Goal: Information Seeking & Learning: Learn about a topic

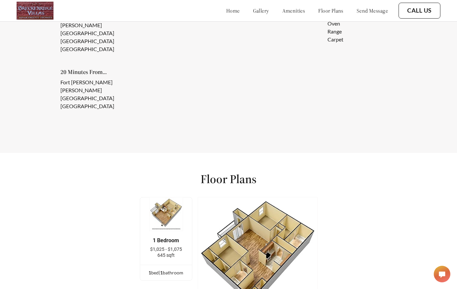
scroll to position [751, 0]
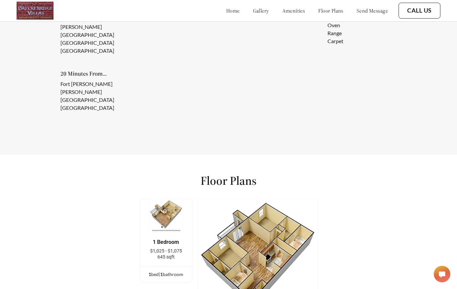
click at [265, 243] on img at bounding box center [258, 259] width 120 height 120
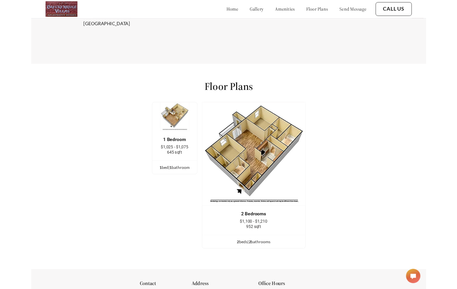
scroll to position [876, 0]
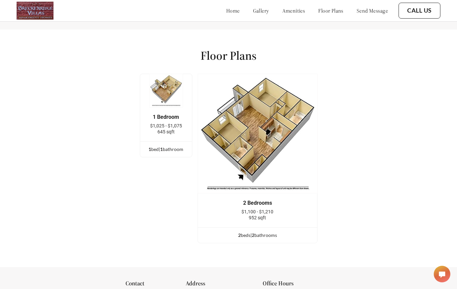
click at [281, 243] on div "Floor Plans 1 Bedroom $1,025 - $1,075 645 sqft 1 bed | 1 bathroom 2 Bedrooms $1…" at bounding box center [228, 149] width 457 height 238
click at [253, 9] on link "gallery" at bounding box center [261, 10] width 16 height 7
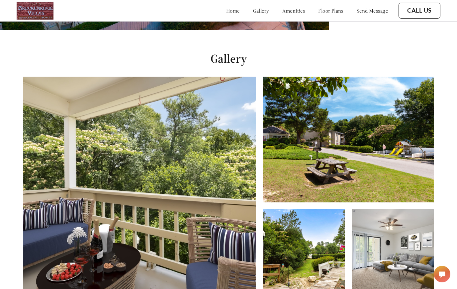
scroll to position [259, 0]
click at [282, 12] on link "amenities" at bounding box center [293, 10] width 23 height 7
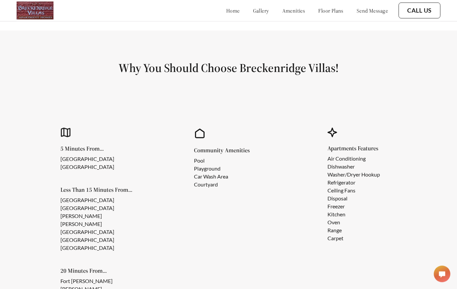
scroll to position [585, 0]
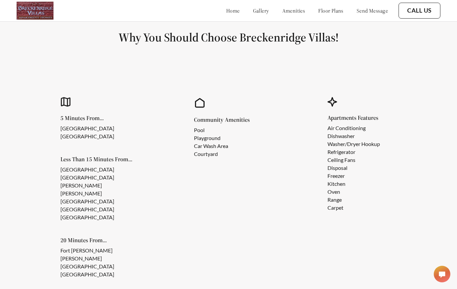
click at [226, 9] on link "home" at bounding box center [233, 10] width 14 height 7
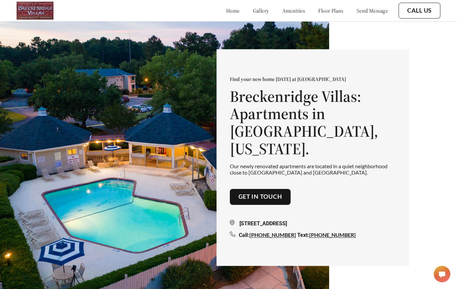
click at [328, 9] on link "floor plans" at bounding box center [330, 10] width 25 height 7
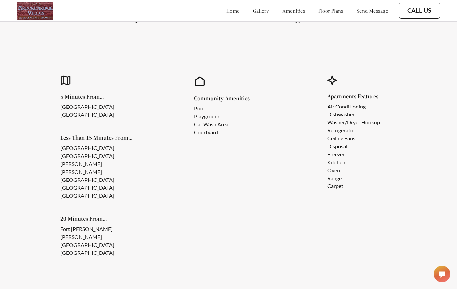
scroll to position [898, 0]
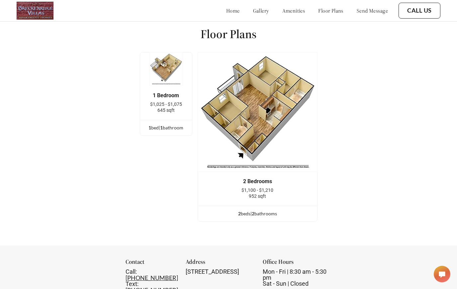
click at [233, 136] on img at bounding box center [258, 112] width 120 height 120
click at [241, 210] on div "2 bed s | 2 bathroom s" at bounding box center [257, 213] width 119 height 7
click at [260, 210] on div "2 bed s | 2 bathroom s" at bounding box center [257, 213] width 119 height 7
click at [240, 210] on div "2 bed s | 2 bathroom s" at bounding box center [257, 213] width 119 height 7
click at [247, 210] on div "2 bed s | 2 bathroom s" at bounding box center [257, 213] width 119 height 7
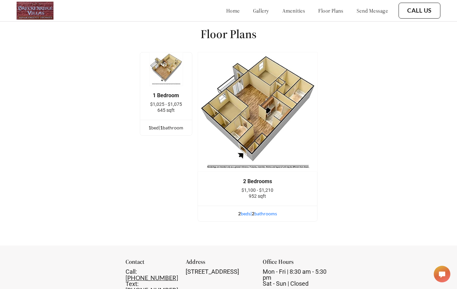
click at [272, 210] on div "2 bed s | 2 bathroom s" at bounding box center [257, 213] width 119 height 7
click at [245, 210] on div "2 bed s | 2 bathroom s" at bounding box center [257, 213] width 119 height 7
click at [242, 206] on ul "2 bed s | 2 bathroom s" at bounding box center [257, 214] width 119 height 16
click at [33, 15] on img at bounding box center [35, 11] width 37 height 18
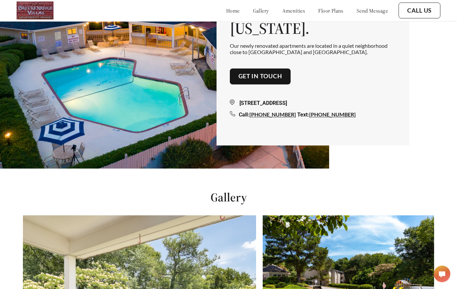
scroll to position [0, 0]
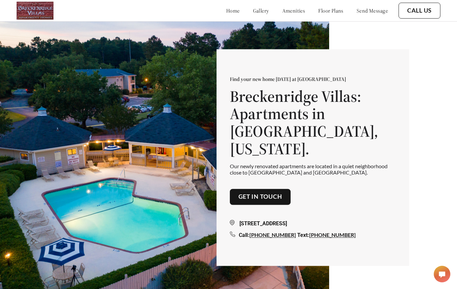
click at [421, 10] on link "Call Us" at bounding box center [419, 10] width 25 height 7
